Goal: Contribute content: Contribute content

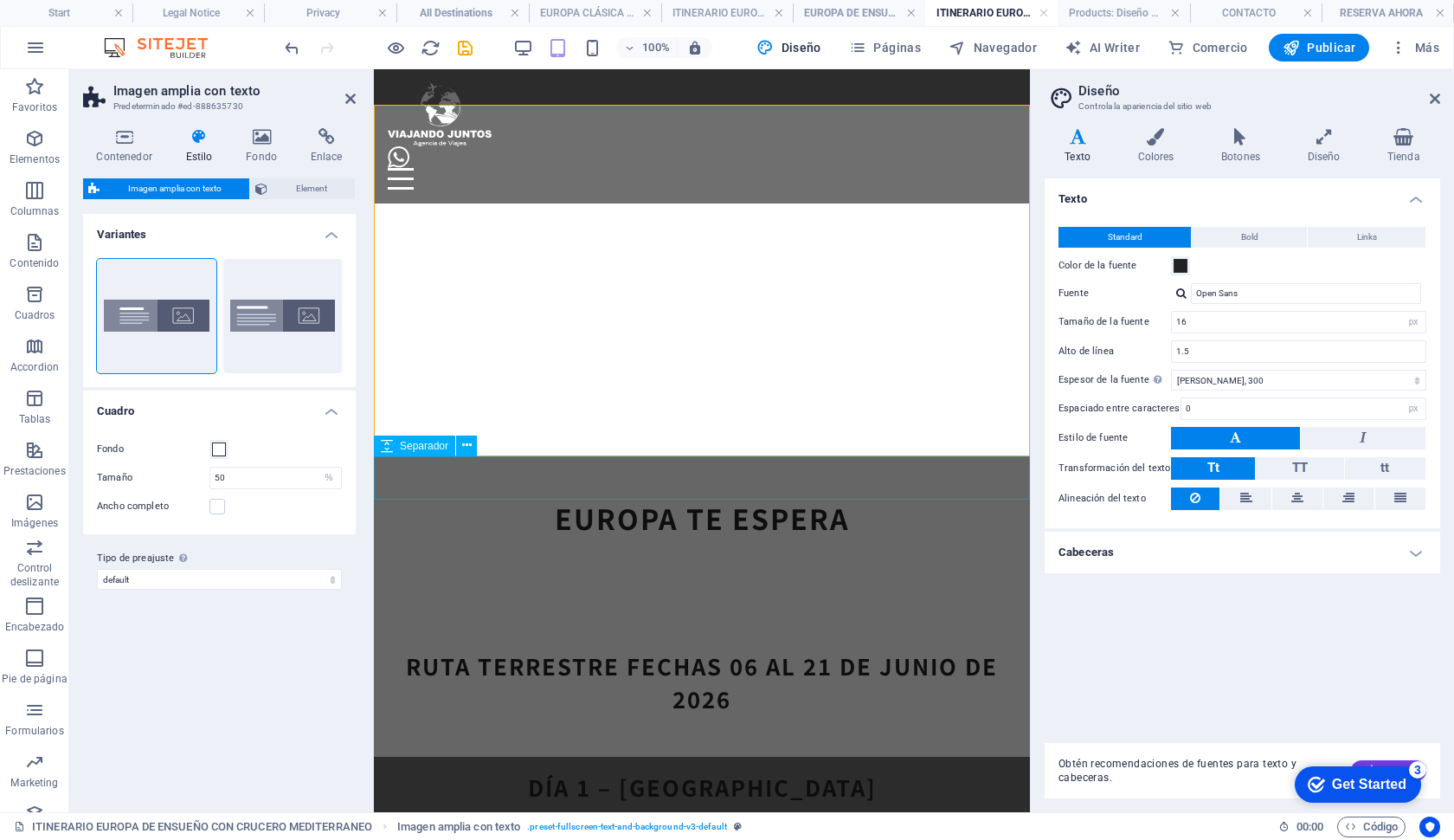
scroll to position [814, 0]
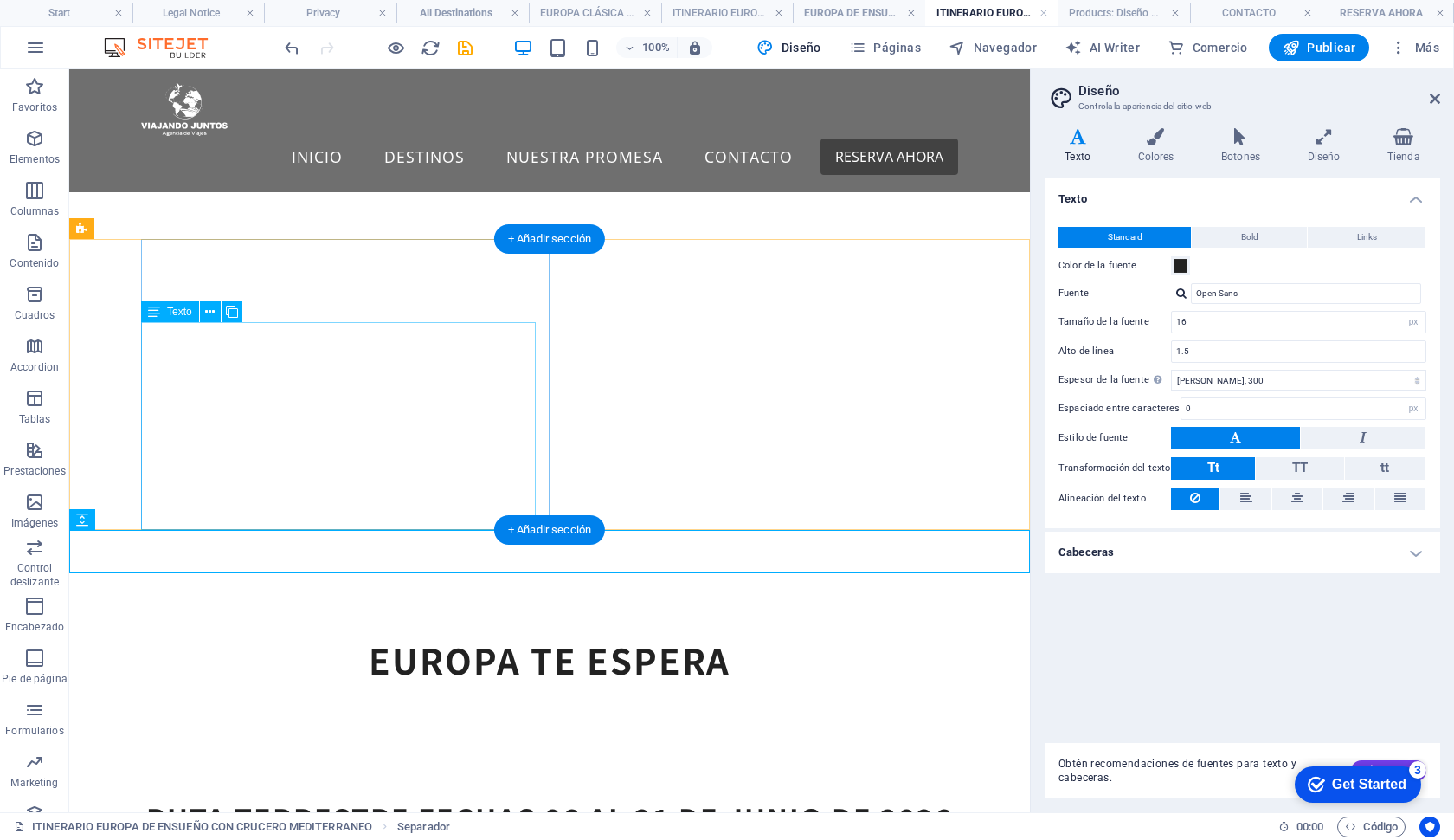
scroll to position [773, 0]
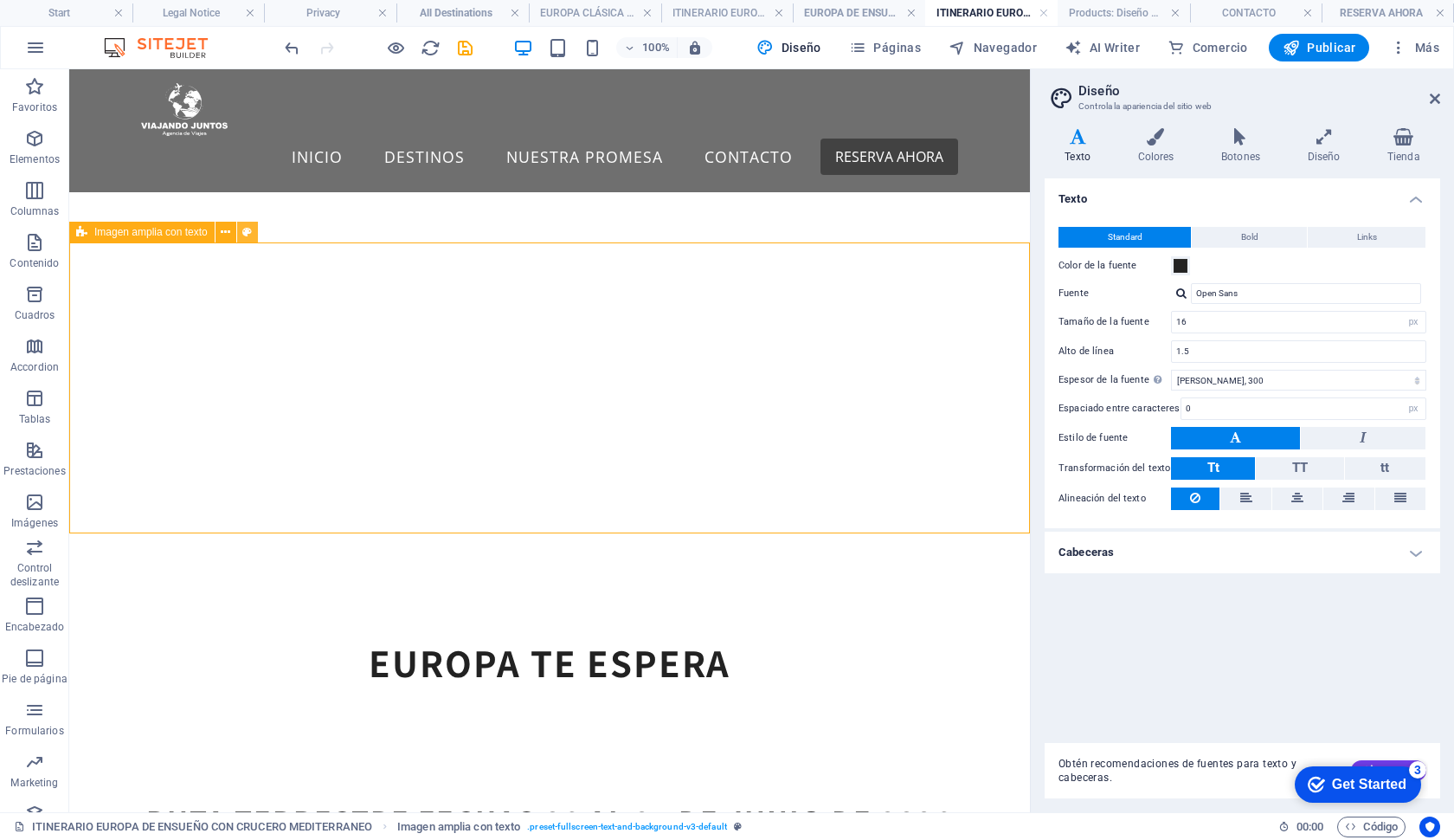
click at [239, 227] on button at bounding box center [247, 232] width 21 height 21
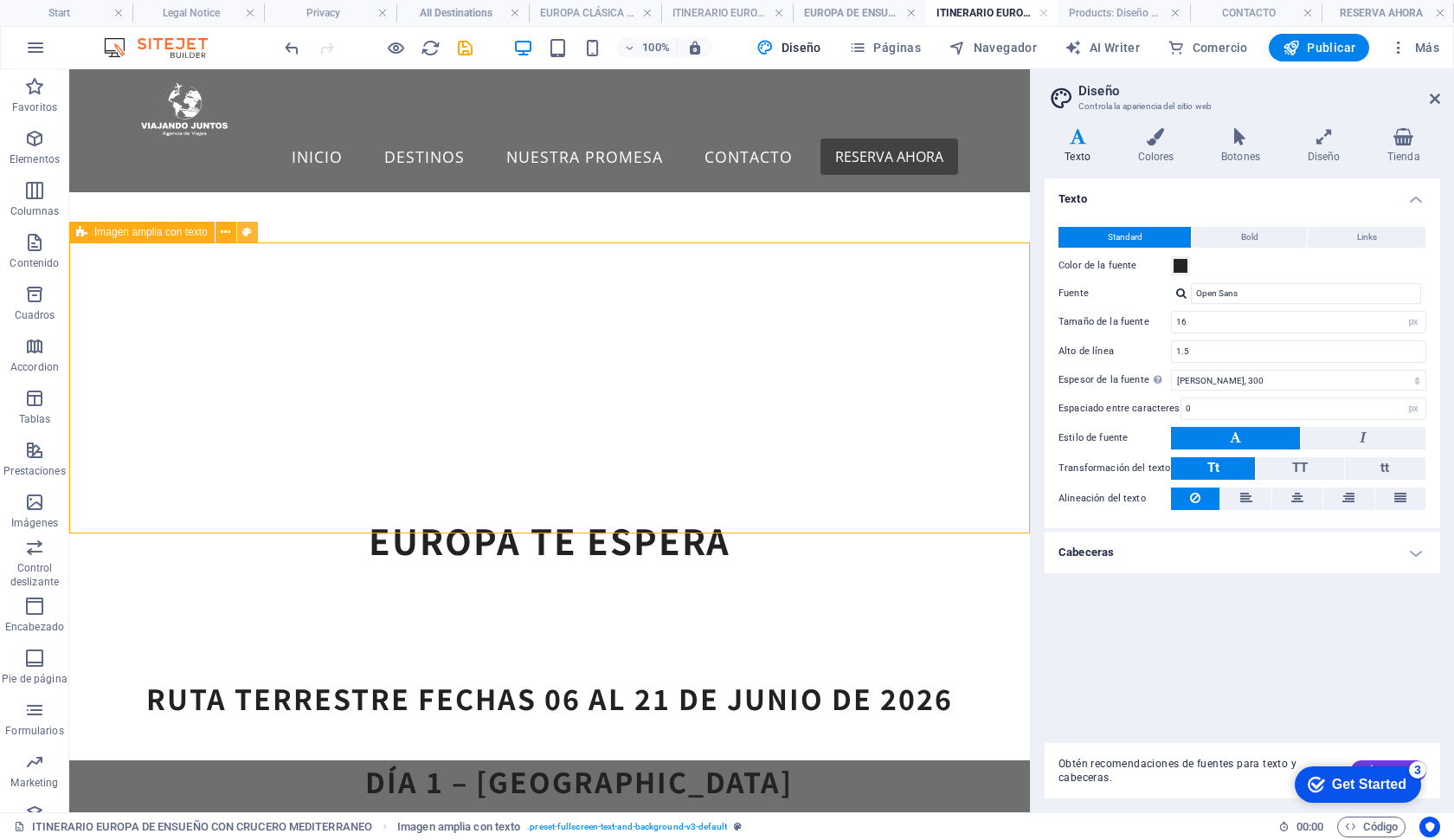
select select "%"
select select "preset-fullscreen-text-and-background-v3-default"
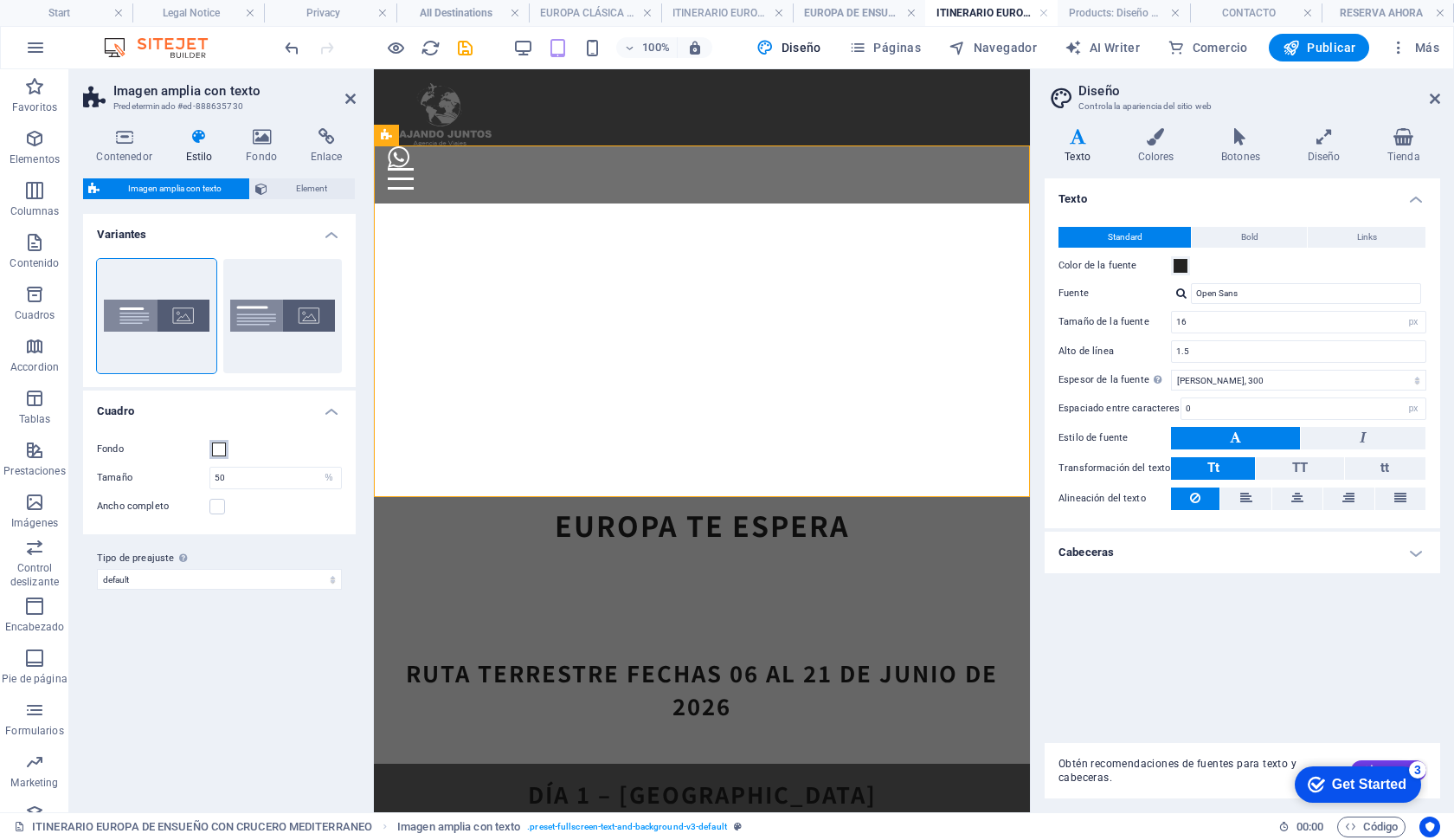
click at [220, 450] on span at bounding box center [219, 449] width 14 height 14
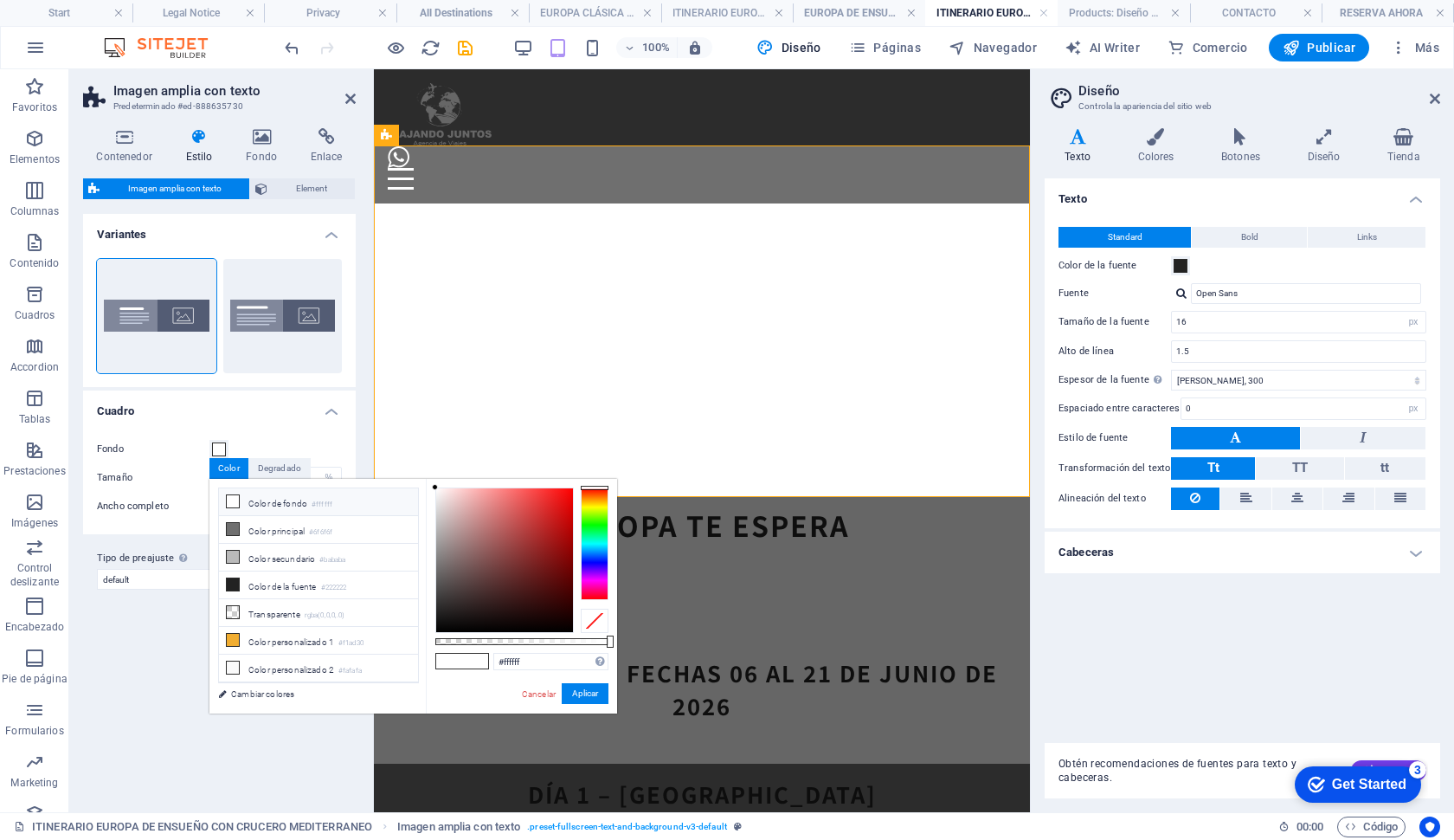
click at [246, 495] on li "Color de fondo #ffffff" at bounding box center [318, 502] width 199 height 28
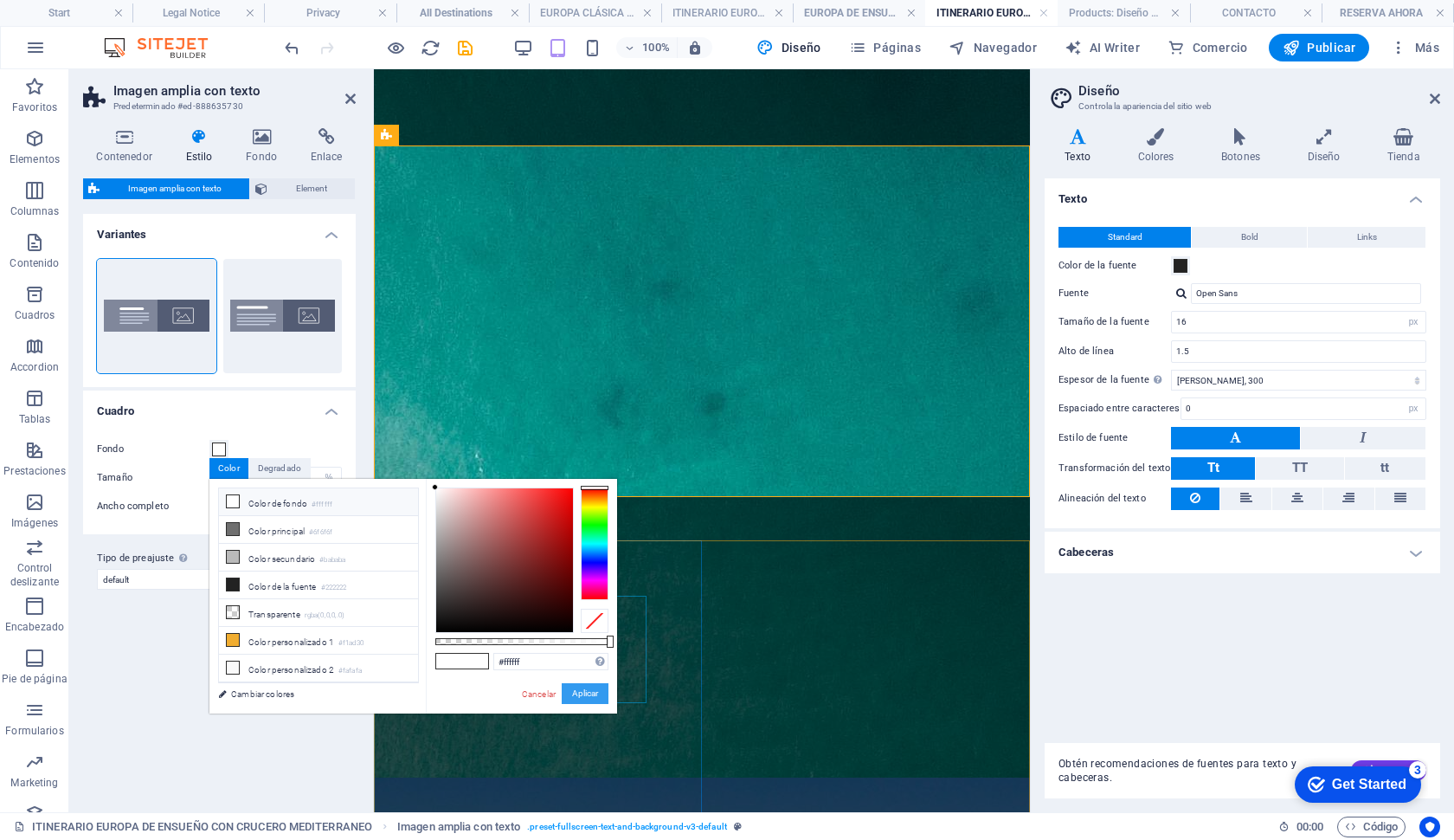
click at [589, 698] on button "Aplicar" at bounding box center [585, 693] width 47 height 21
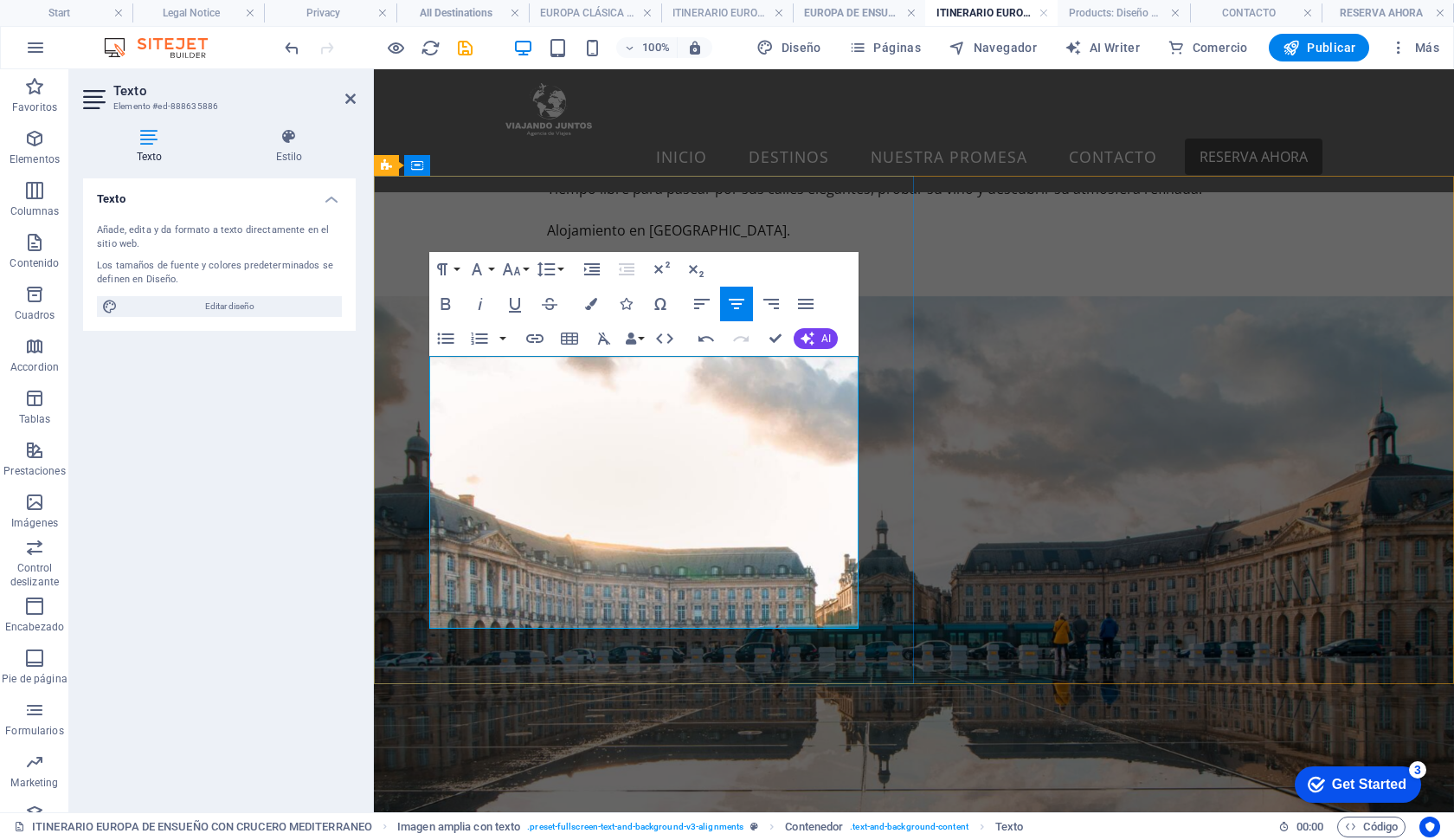
drag, startPoint x: 571, startPoint y: 385, endPoint x: 751, endPoint y: 602, distance: 281.0
click at [594, 312] on button "Colors" at bounding box center [591, 304] width 33 height 35
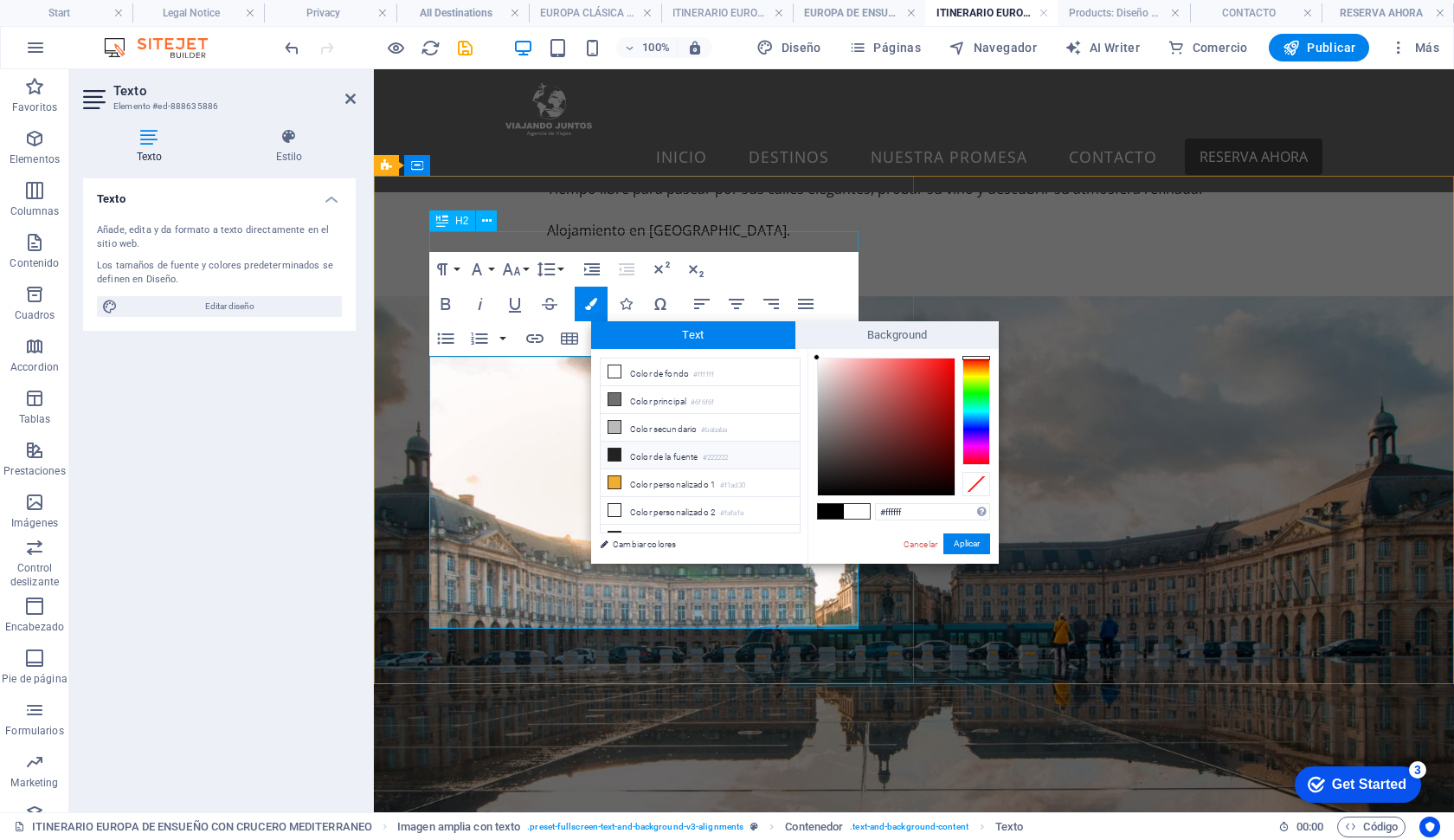
click at [646, 455] on li "Color de la fuente #222222" at bounding box center [700, 456] width 199 height 28
type input "#222222"
click at [964, 557] on div "#222222 Formatos soportados #0852ed rgb(8, 82, 237) rgba(8, 82, 237, 90%) hsv(2…" at bounding box center [903, 582] width 191 height 466
click at [961, 546] on button "Aplicar" at bounding box center [967, 543] width 47 height 21
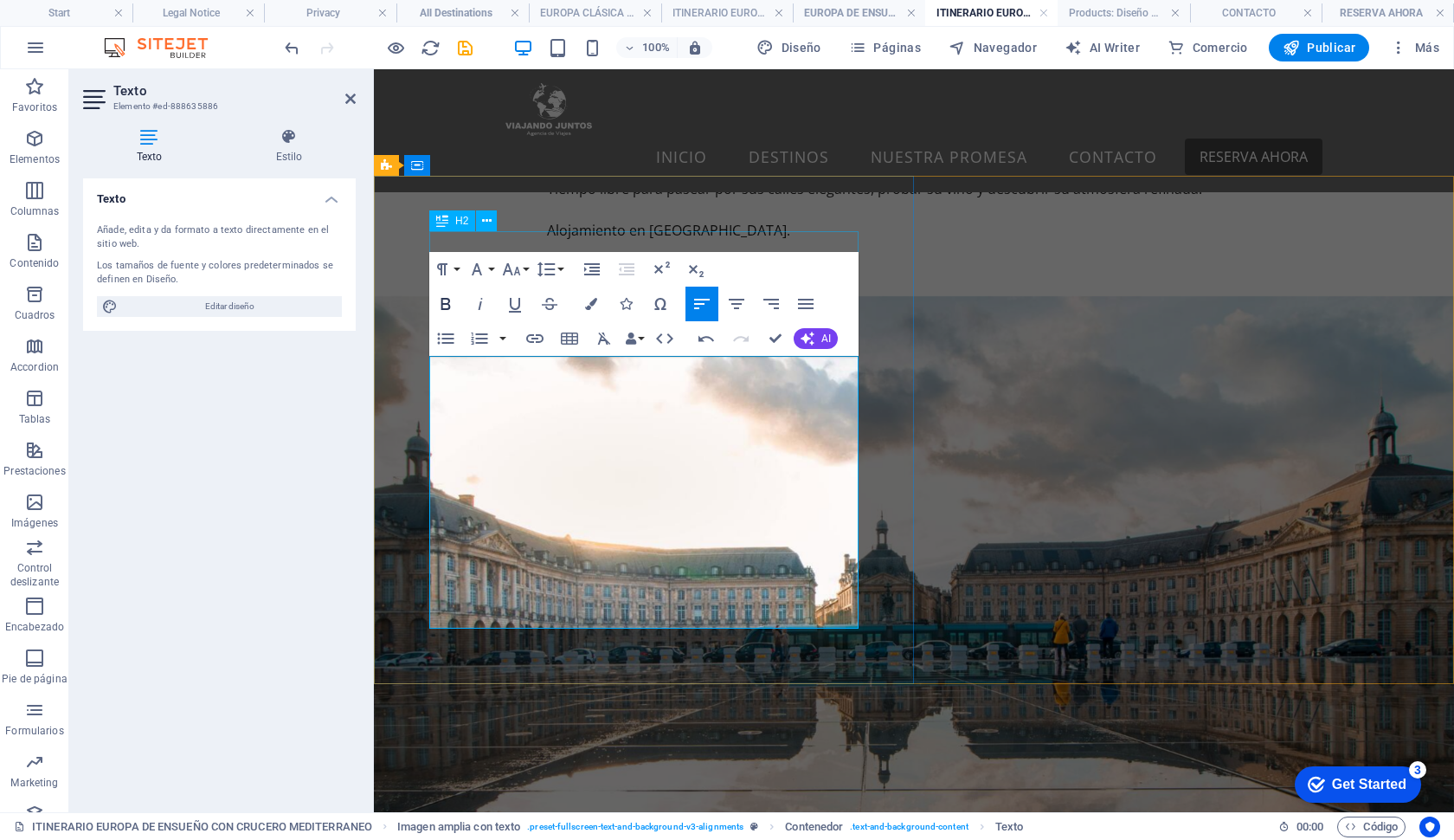
click at [447, 306] on icon "button" at bounding box center [445, 303] width 21 height 21
drag, startPoint x: 455, startPoint y: 429, endPoint x: 435, endPoint y: 429, distance: 19.9
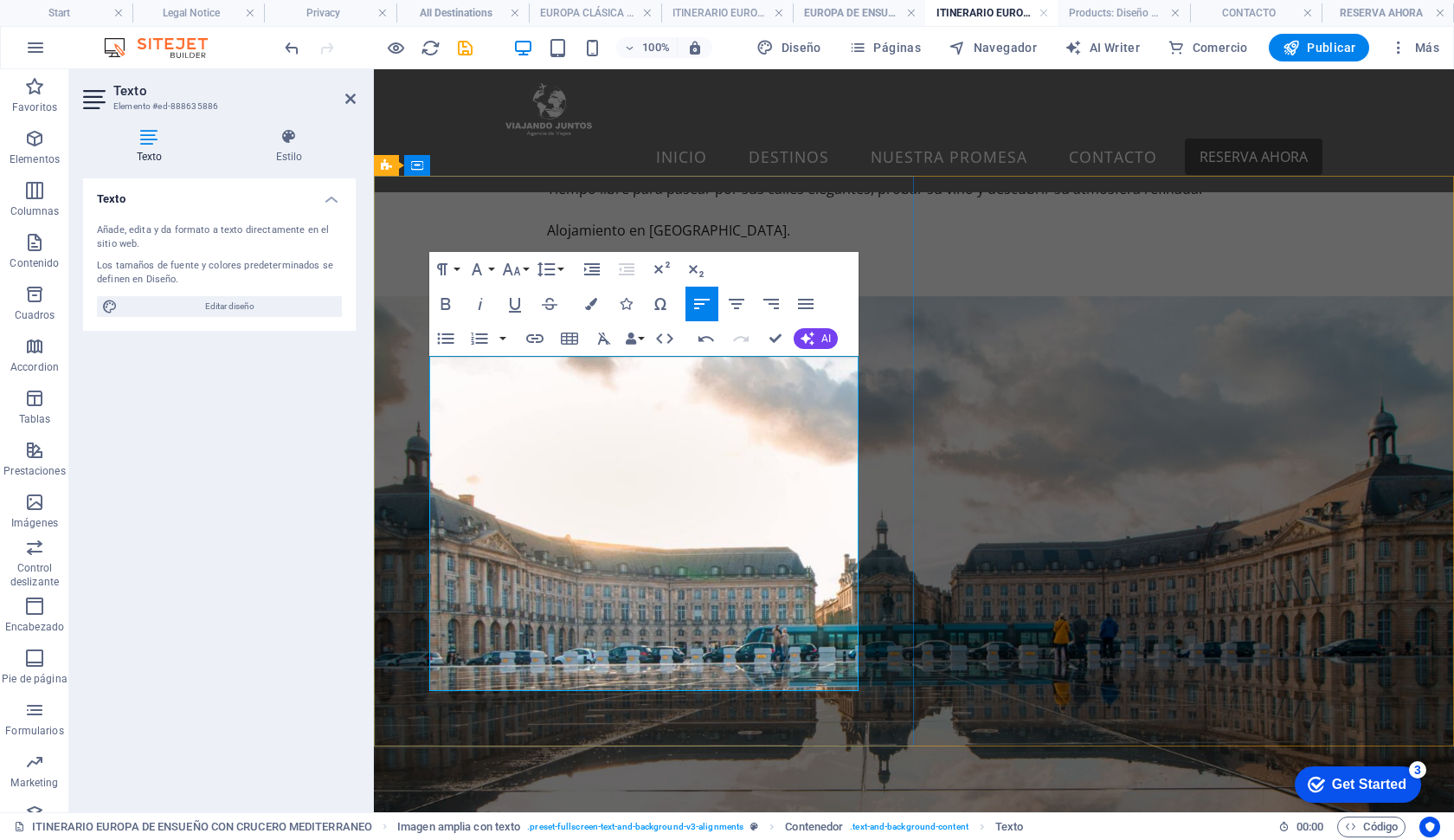
drag, startPoint x: 434, startPoint y: 429, endPoint x: 621, endPoint y: 629, distance: 273.8
drag, startPoint x: 621, startPoint y: 656, endPoint x: 377, endPoint y: 412, distance: 345.3
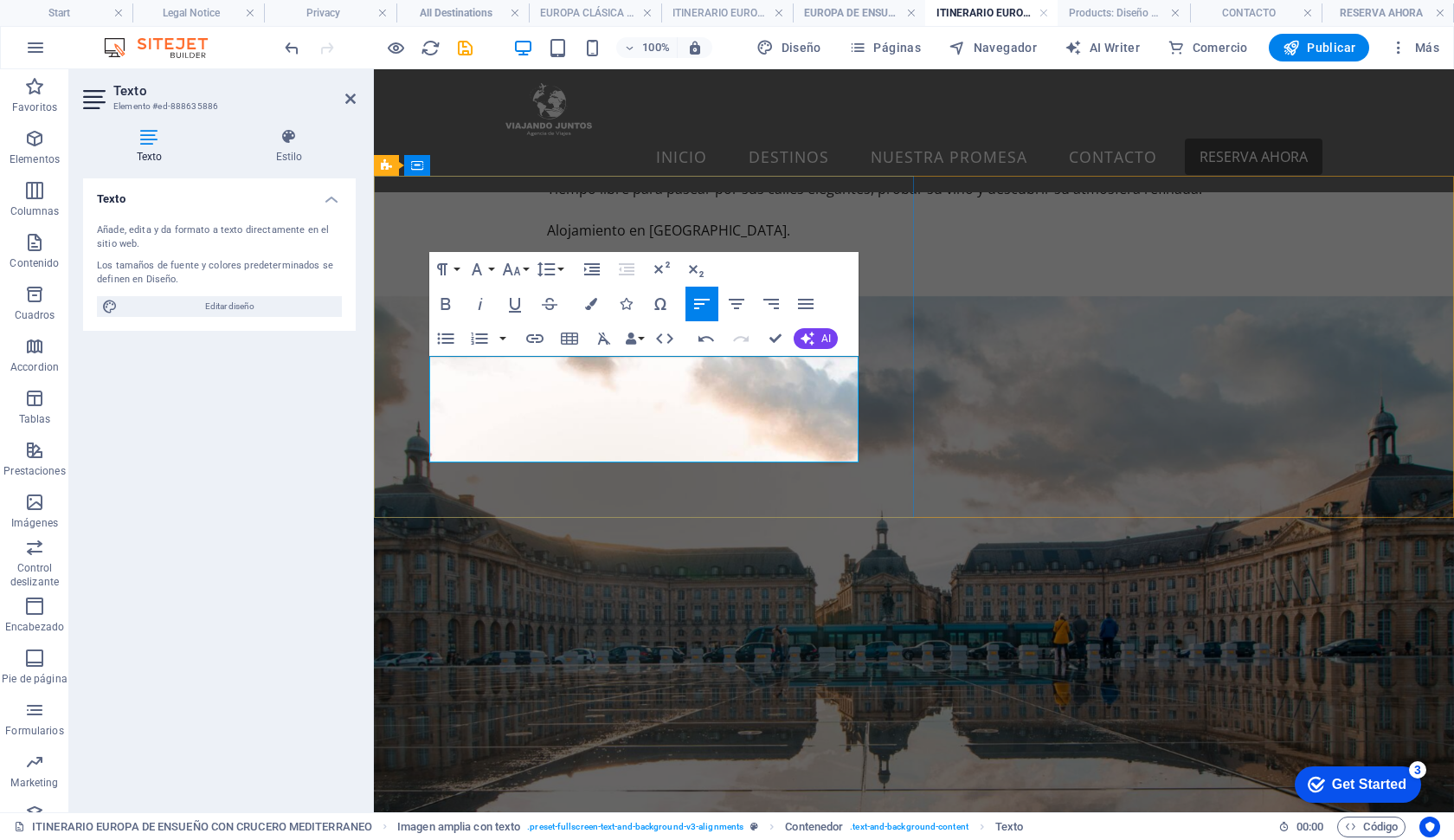
drag, startPoint x: 573, startPoint y: 433, endPoint x: 421, endPoint y: 336, distance: 180.6
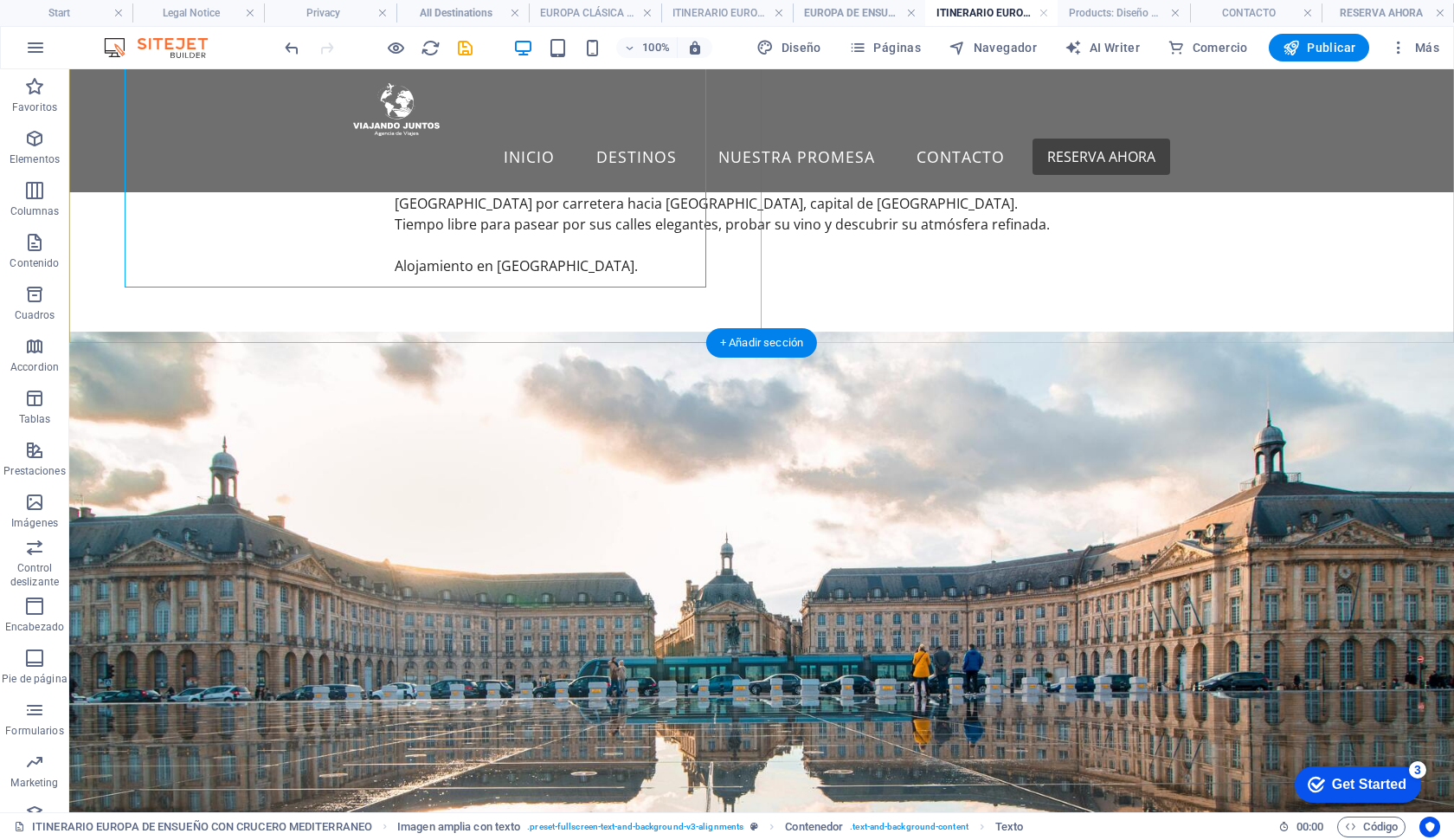
scroll to position [5154, 0]
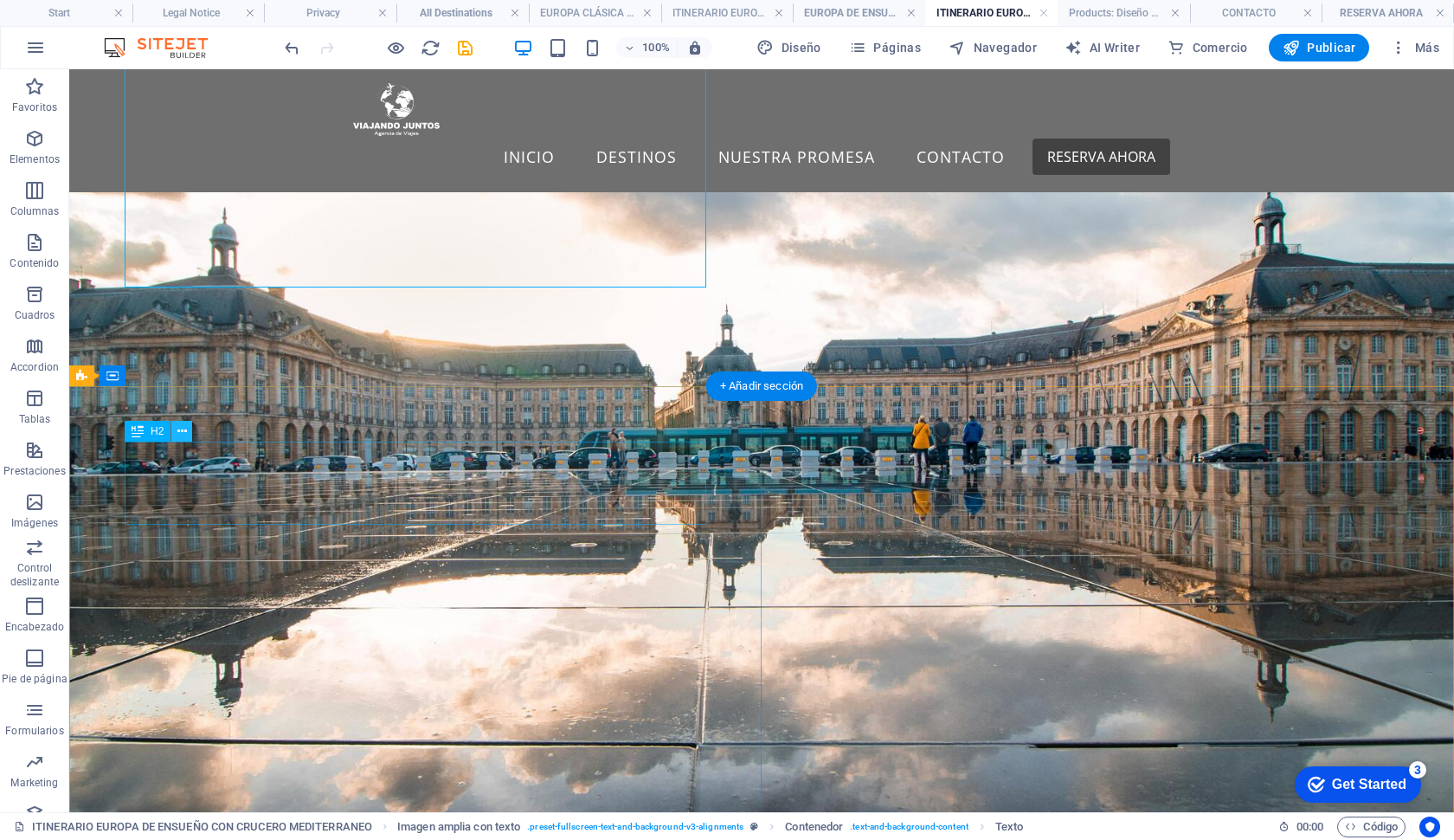
click at [189, 431] on button at bounding box center [181, 431] width 21 height 21
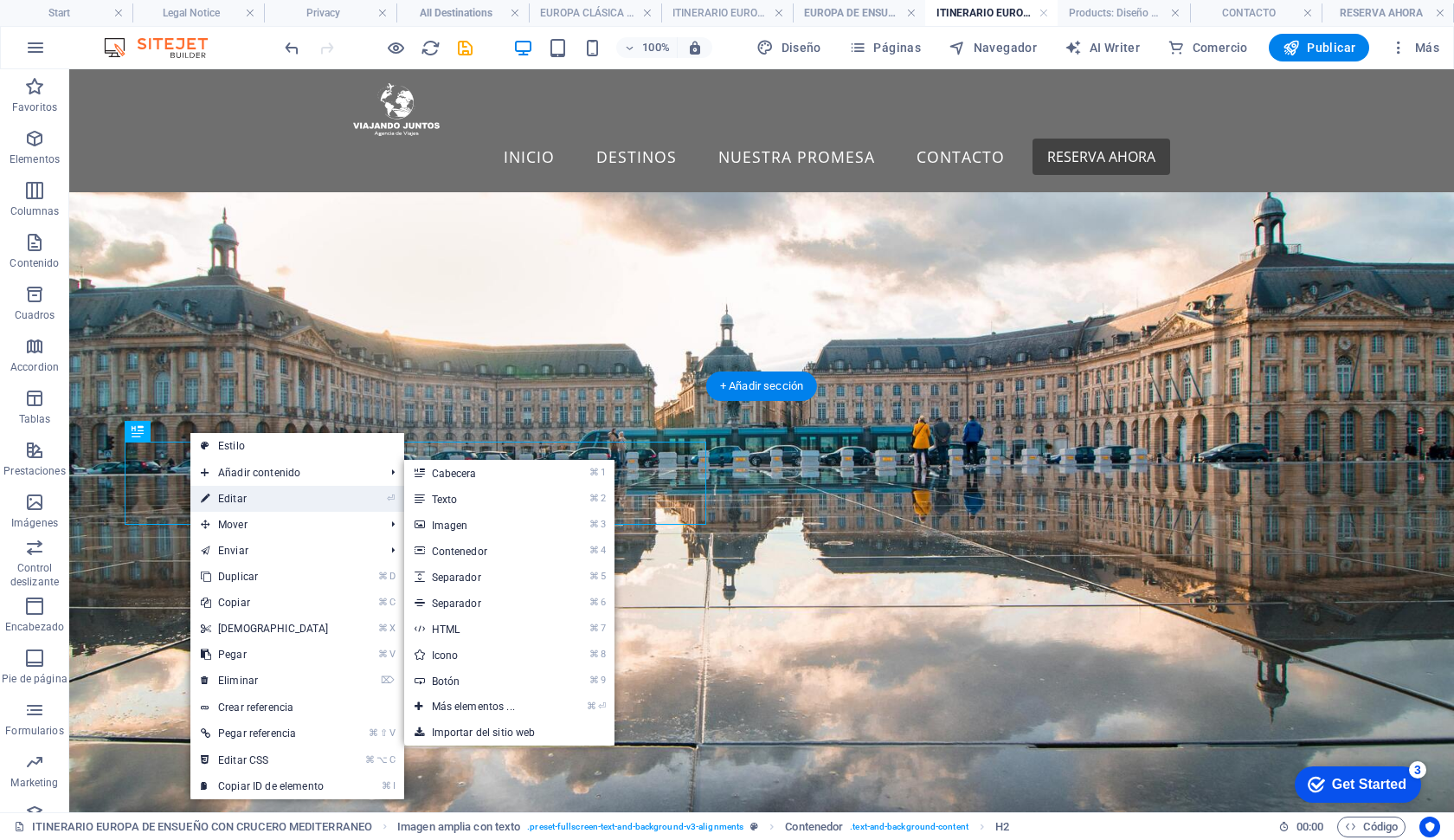
click at [231, 503] on link "⏎ Editar" at bounding box center [264, 499] width 149 height 26
